Goal: Obtain resource: Download file/media

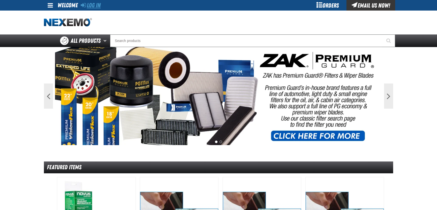
click at [86, 5] on link "Log In" at bounding box center [91, 5] width 20 height 7
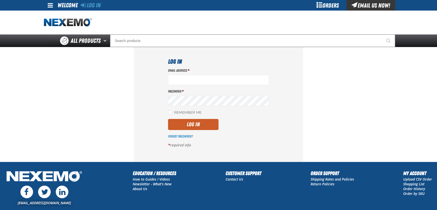
type input "dbatchelder@vtaig.com"
drag, startPoint x: 313, startPoint y: 89, endPoint x: 190, endPoint y: 116, distance: 126.1
click at [313, 89] on section "Log In Email Address * dbatchelder@vtaig.com Password * Remember Me Log In *" at bounding box center [218, 104] width 349 height 115
click at [197, 124] on button "Log In" at bounding box center [193, 124] width 50 height 11
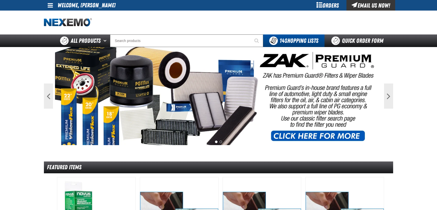
click at [51, 7] on span at bounding box center [50, 5] width 5 height 6
click at [55, 15] on link "My Account My Account" at bounding box center [57, 15] width 22 height 5
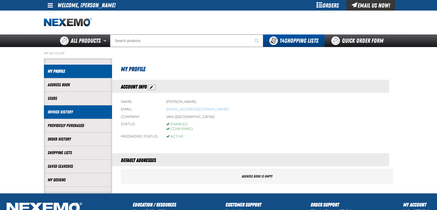
click at [67, 112] on link "Invoice History" at bounding box center [78, 112] width 60 height 6
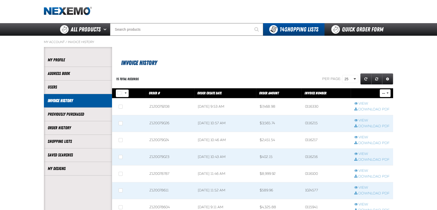
scroll to position [23, 0]
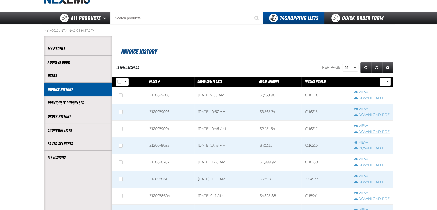
click at [366, 132] on link "Download PDF" at bounding box center [371, 132] width 35 height 5
click at [366, 149] on link "Download PDF" at bounding box center [371, 148] width 35 height 5
click at [232, 66] on div "15 total records Per page: 25 10 25 50 100 Grid Settings" at bounding box center [252, 67] width 281 height 13
